Goal: Navigation & Orientation: Find specific page/section

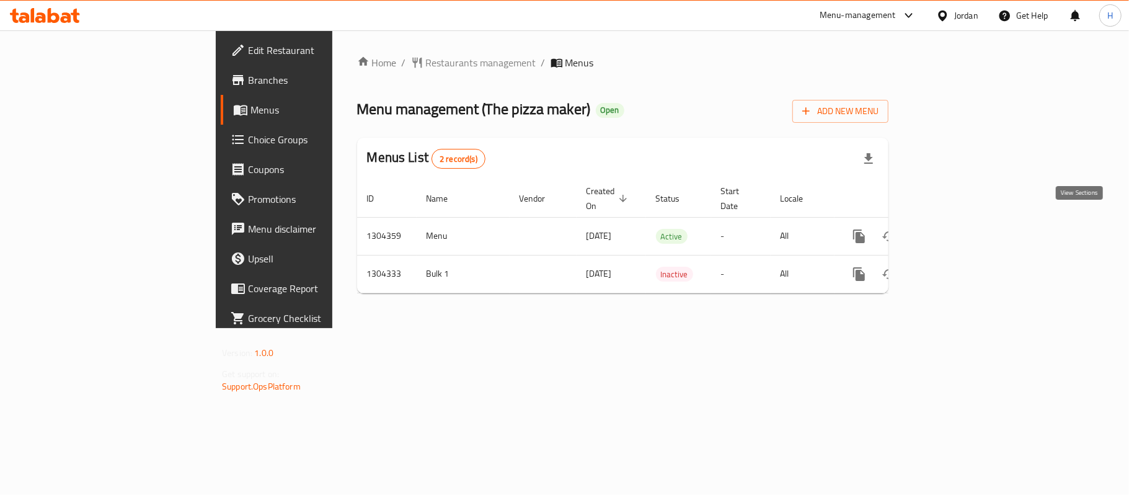
click at [954, 231] on icon "enhanced table" at bounding box center [948, 236] width 11 height 11
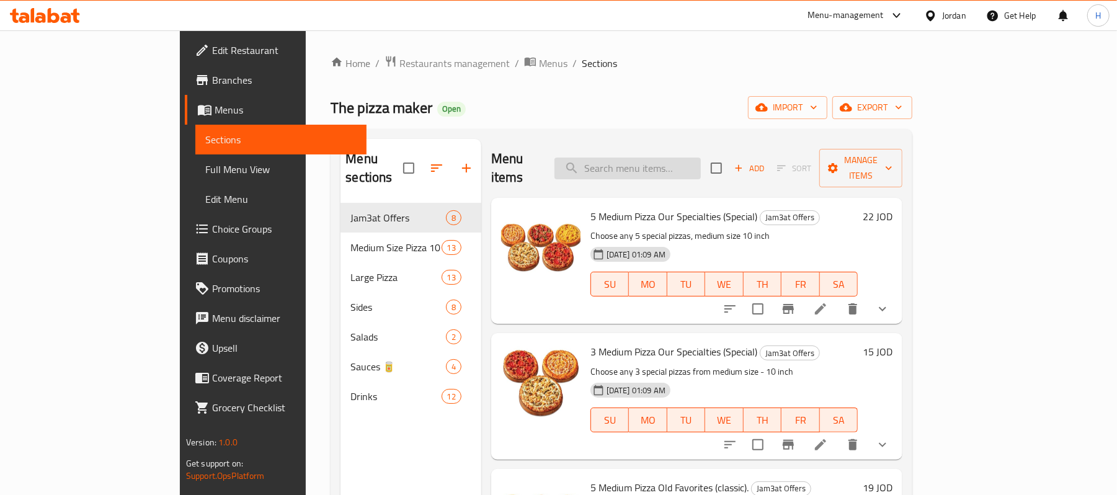
click at [687, 157] on input "search" at bounding box center [627, 168] width 146 height 22
paste input "jam3at offers"
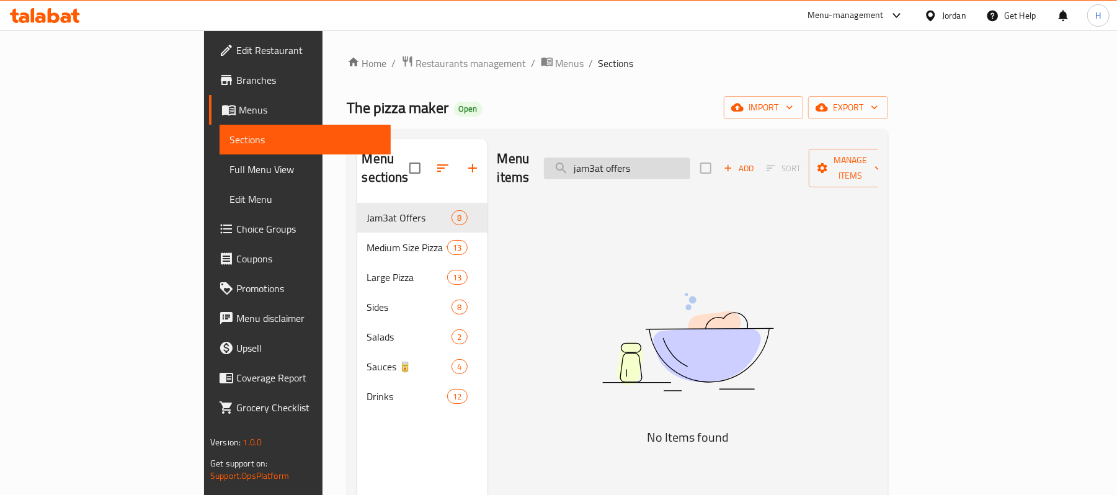
click at [690, 164] on input "jam3at offers" at bounding box center [617, 168] width 146 height 22
type input "jam3at offers"
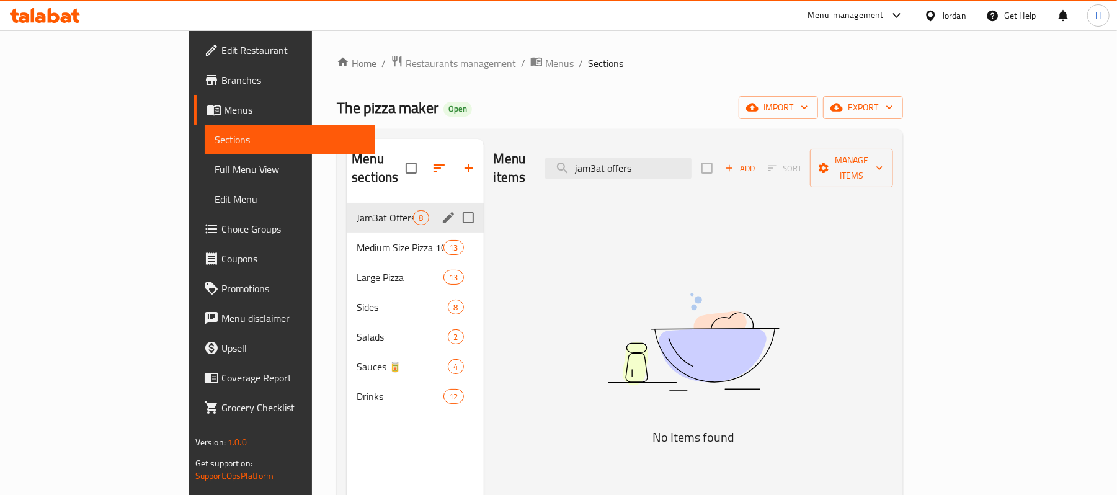
click at [357, 210] on span "Jam3at Offers" at bounding box center [385, 217] width 56 height 15
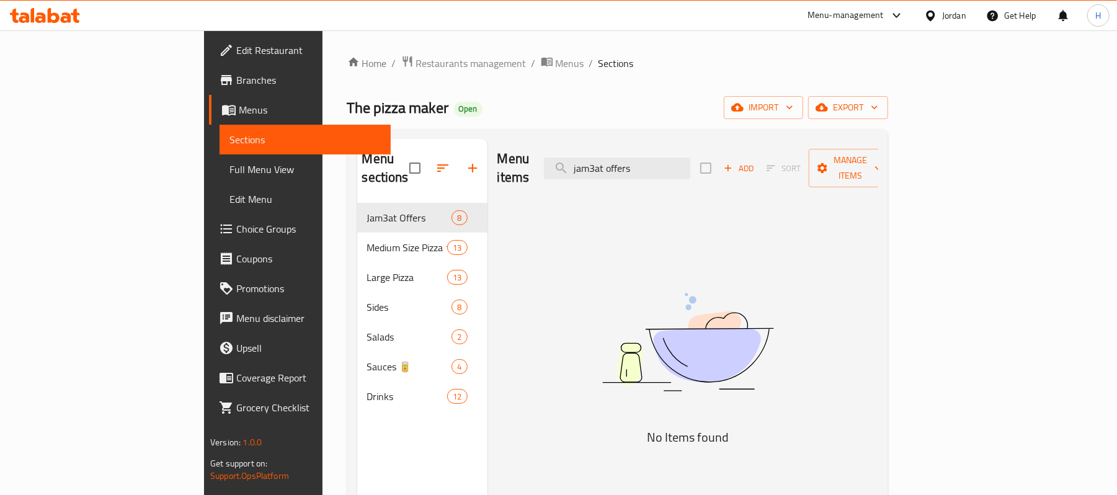
click at [236, 84] on span "Branches" at bounding box center [308, 80] width 144 height 15
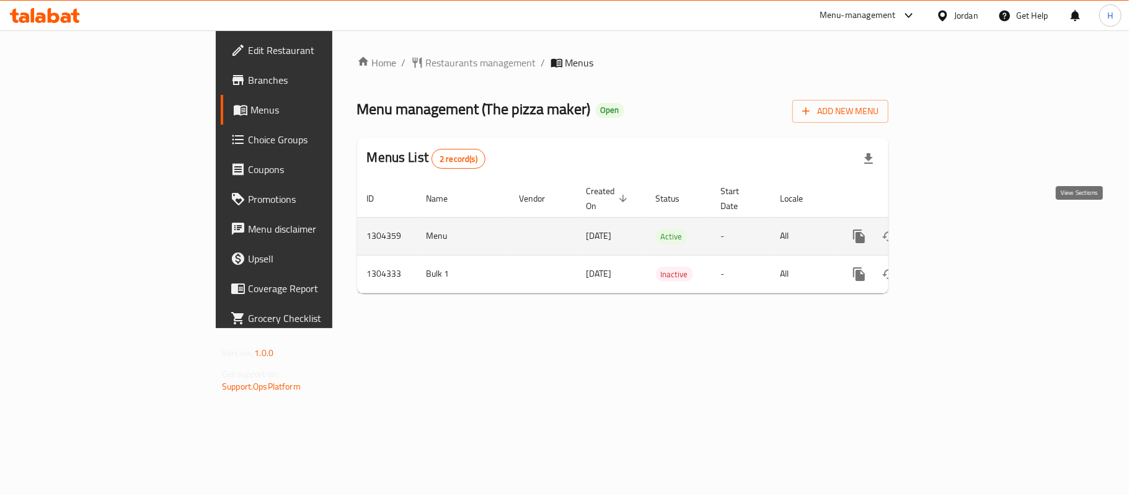
click at [964, 221] on link "enhanced table" at bounding box center [949, 236] width 30 height 30
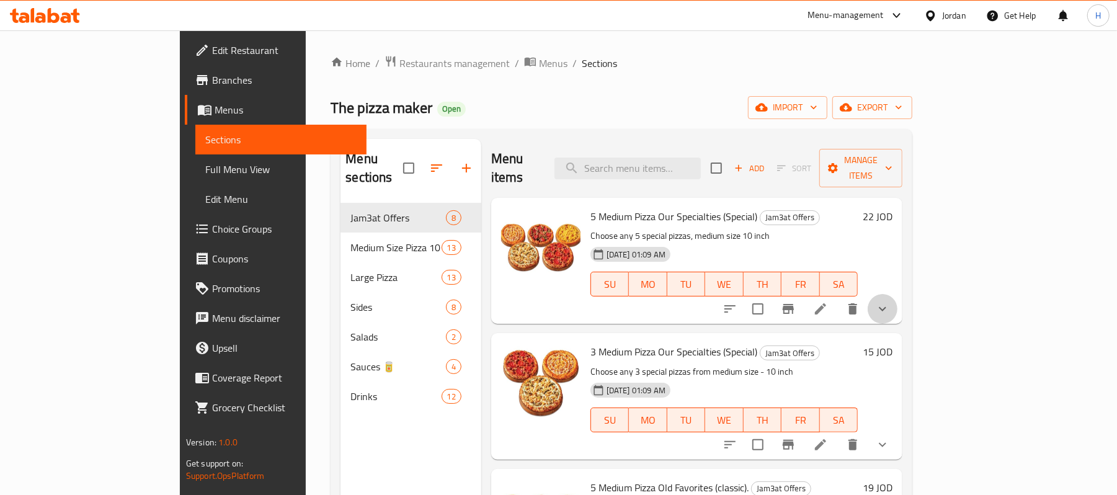
click at [897, 296] on button "show more" at bounding box center [882, 309] width 30 height 30
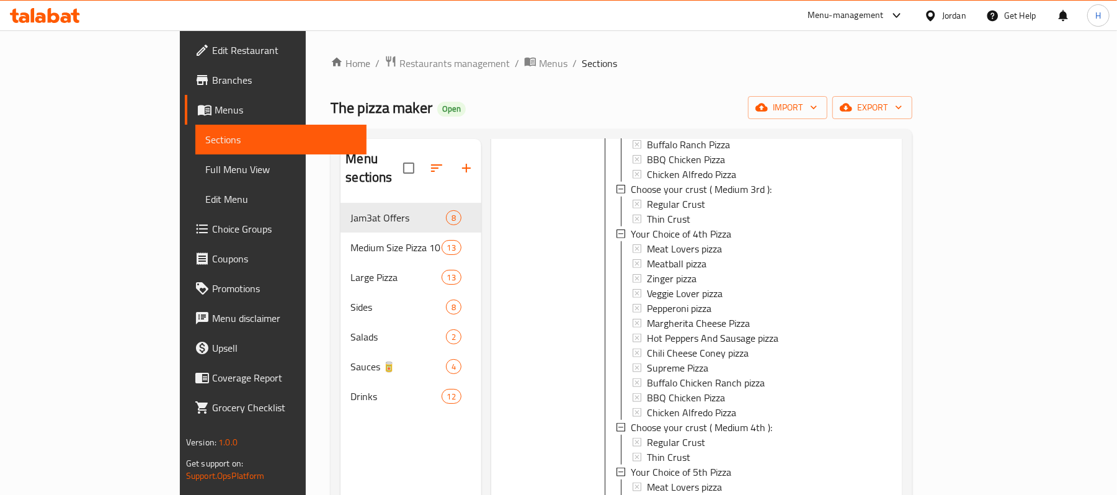
scroll to position [1075, 0]
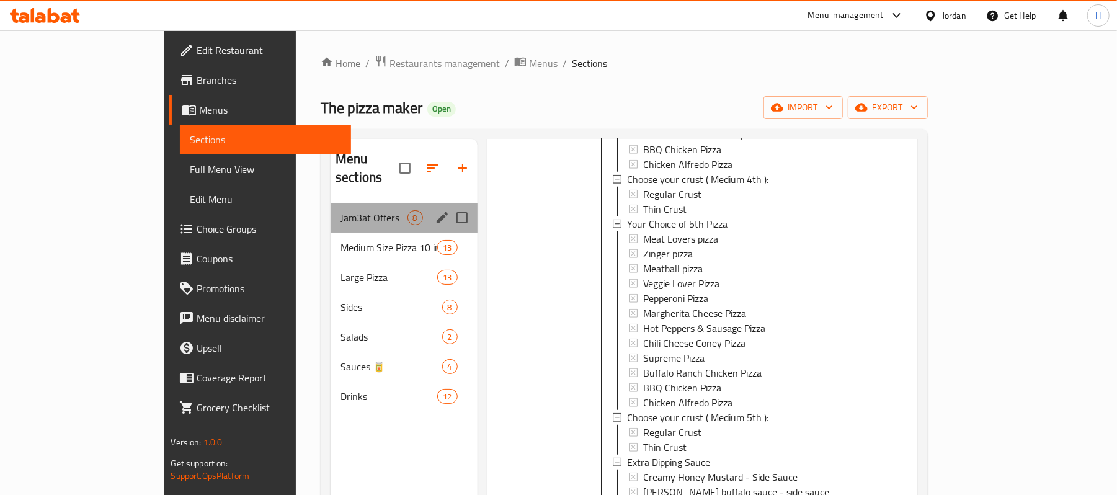
click at [343, 203] on div "Jam3at Offers 8" at bounding box center [403, 218] width 147 height 30
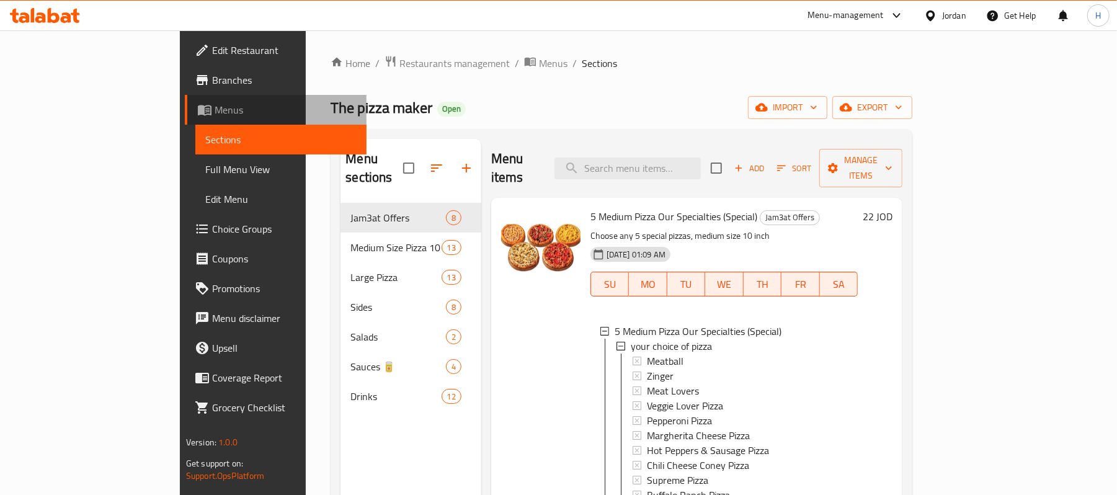
click at [215, 107] on span "Menus" at bounding box center [286, 109] width 142 height 15
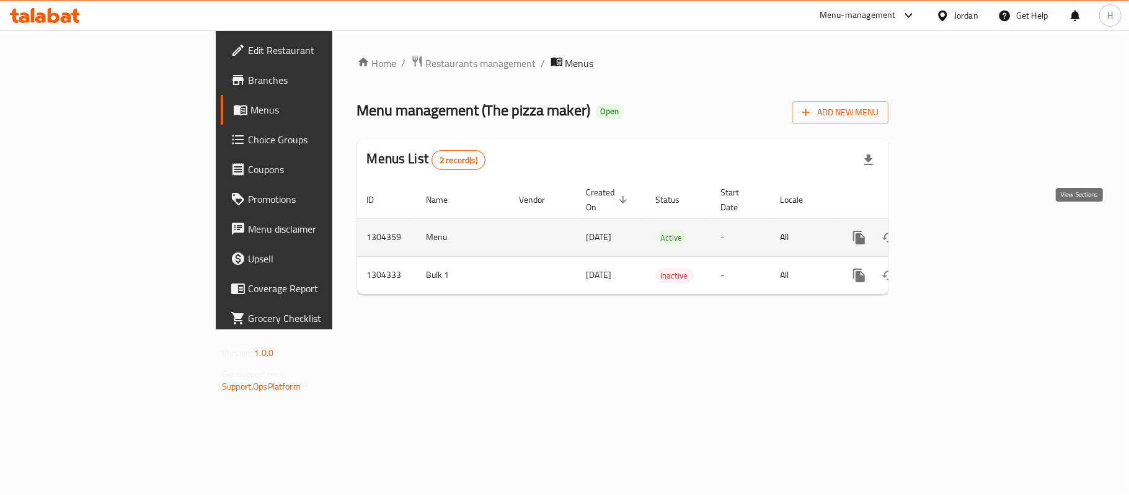
click at [956, 230] on icon "enhanced table" at bounding box center [948, 237] width 15 height 15
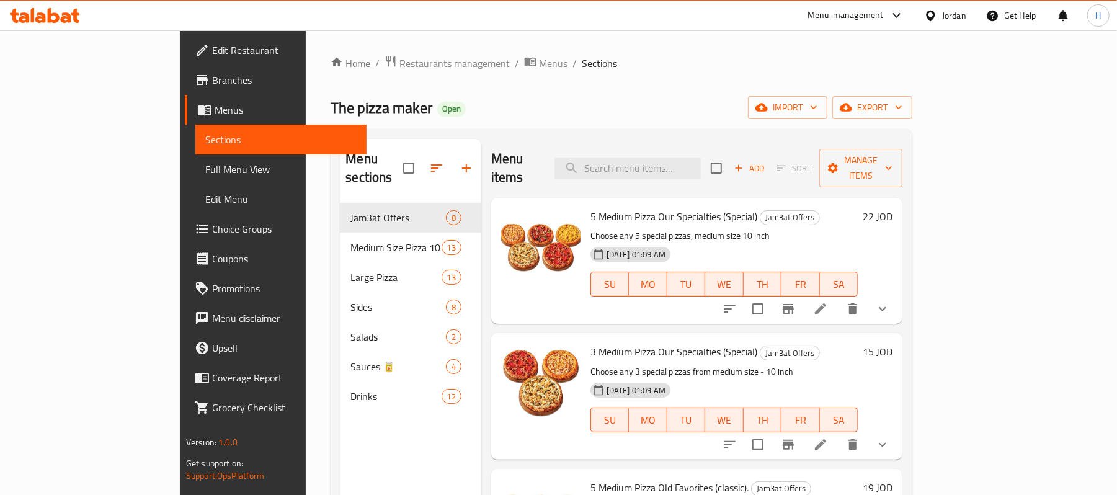
click at [539, 61] on span "Menus" at bounding box center [553, 63] width 29 height 15
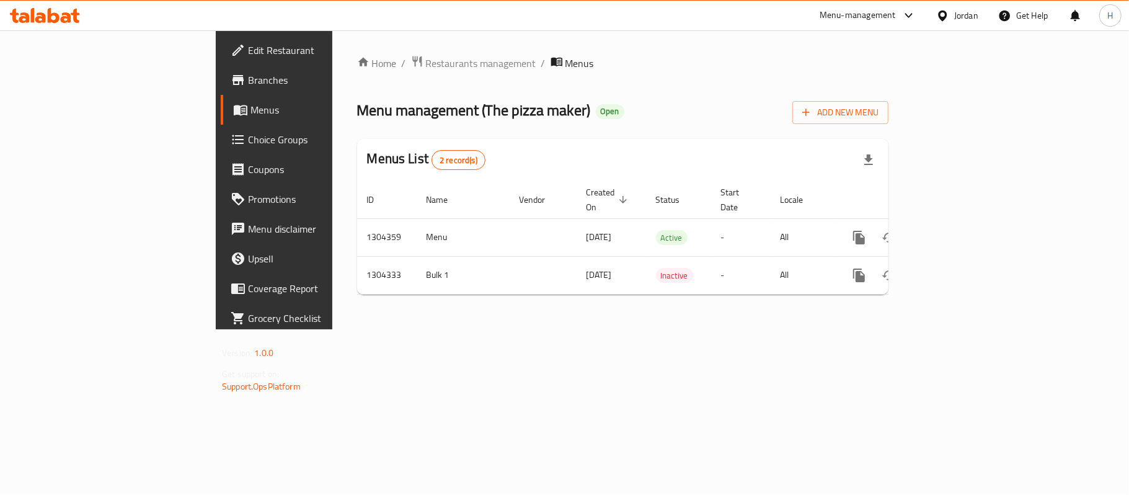
click at [60, 21] on icon at bounding box center [45, 15] width 70 height 15
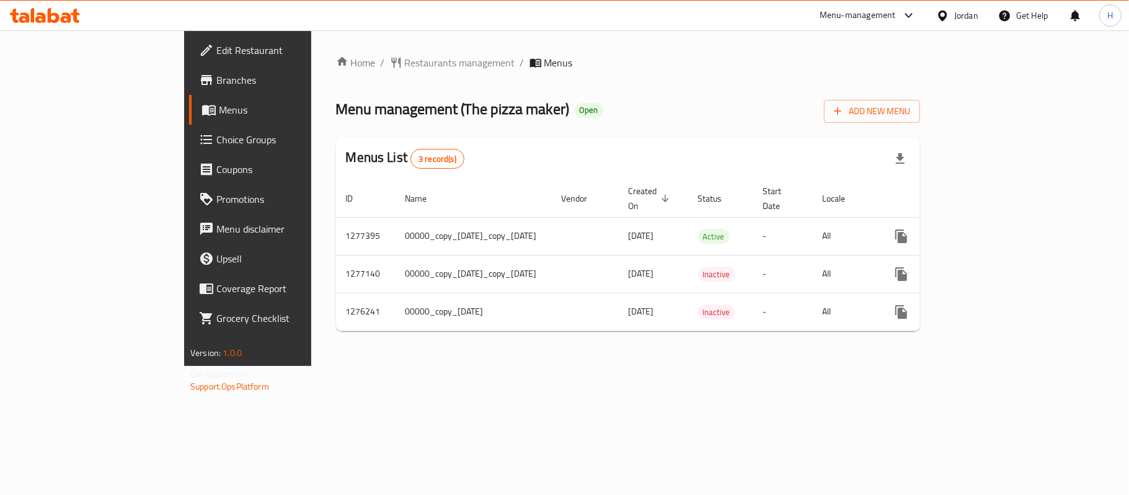
click at [216, 87] on span "Branches" at bounding box center [289, 80] width 146 height 15
